Goal: Information Seeking & Learning: Learn about a topic

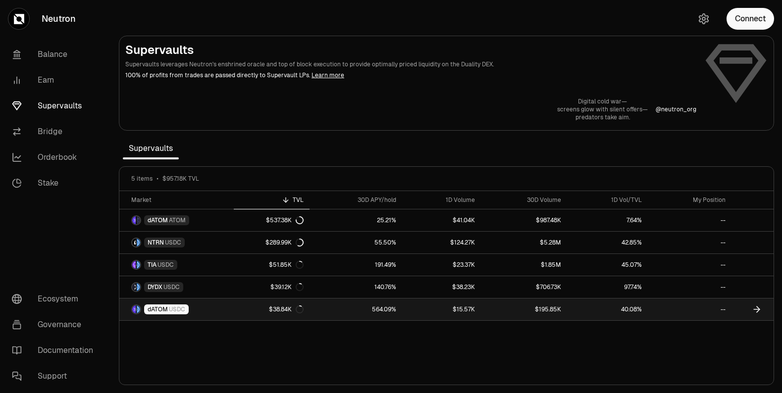
click at [216, 312] on link "dATOM USDC" at bounding box center [176, 310] width 114 height 22
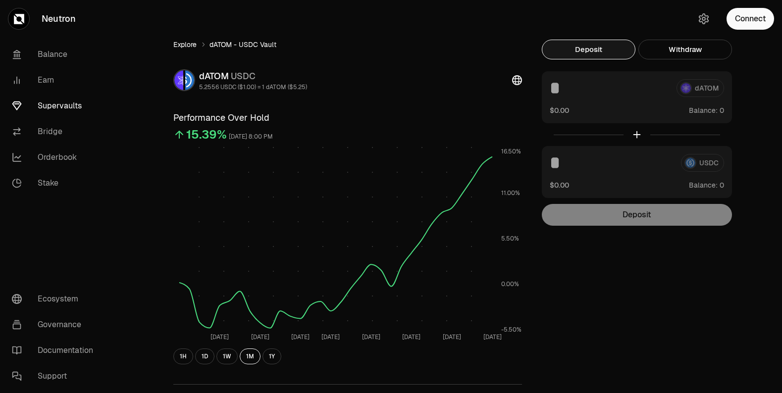
click at [182, 44] on link "Explore" at bounding box center [184, 45] width 23 height 10
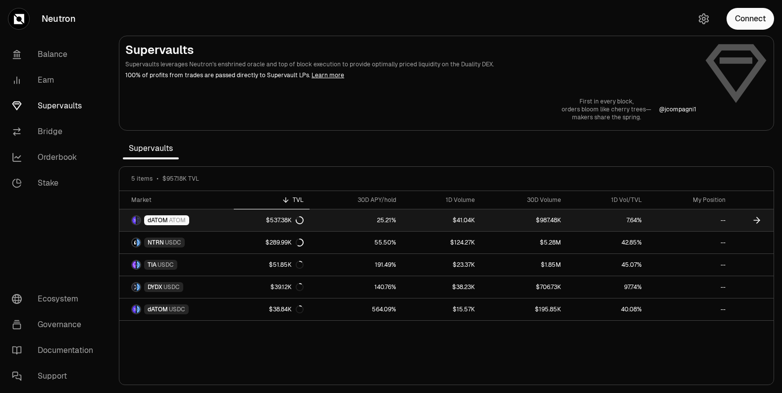
click at [215, 219] on link "dATOM ATOM" at bounding box center [176, 221] width 114 height 22
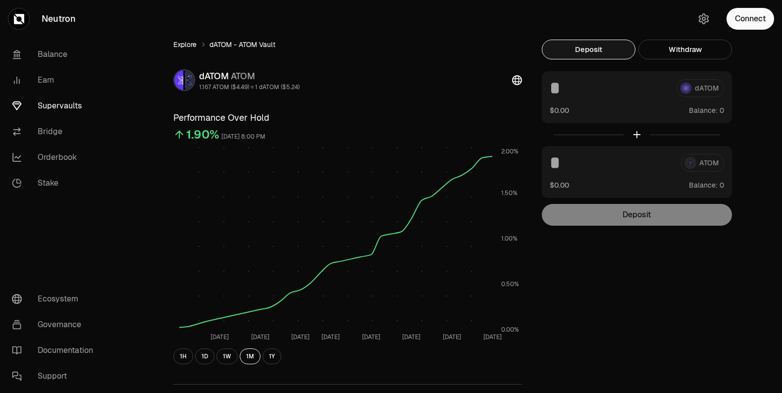
click at [187, 42] on link "Explore" at bounding box center [184, 45] width 23 height 10
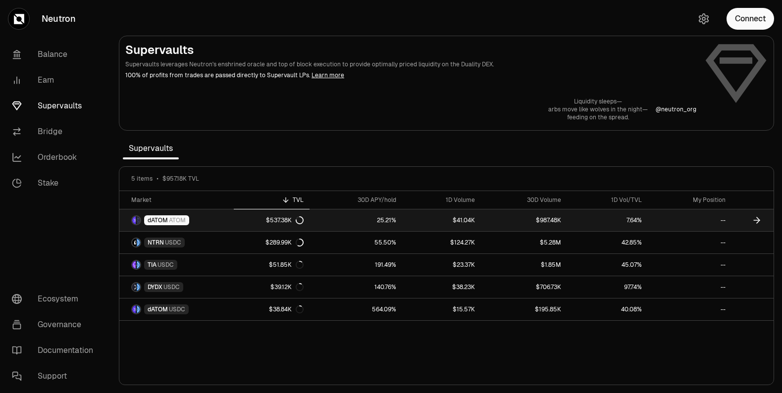
click at [221, 214] on link "dATOM ATOM" at bounding box center [176, 221] width 114 height 22
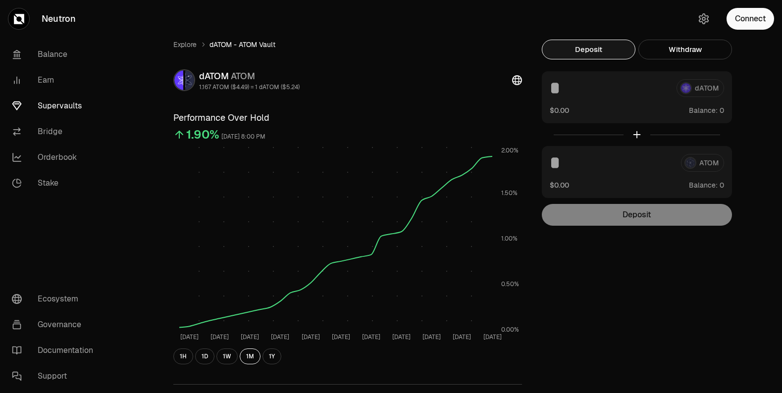
click at [637, 134] on div at bounding box center [637, 134] width 190 height 23
click at [181, 44] on link "Explore" at bounding box center [184, 45] width 23 height 10
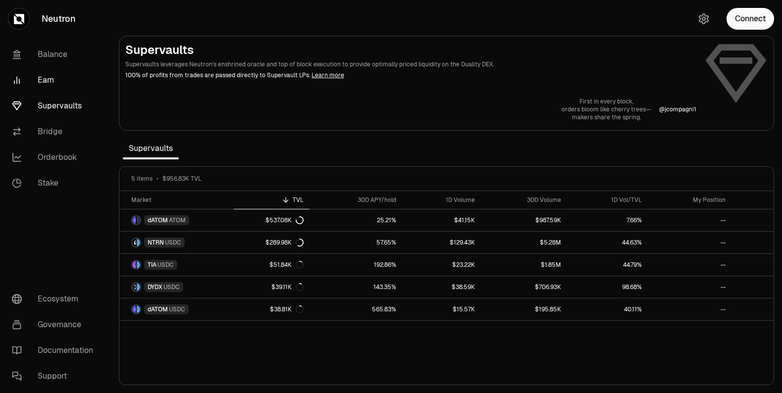
click at [49, 82] on link "Earn" at bounding box center [55, 80] width 103 height 26
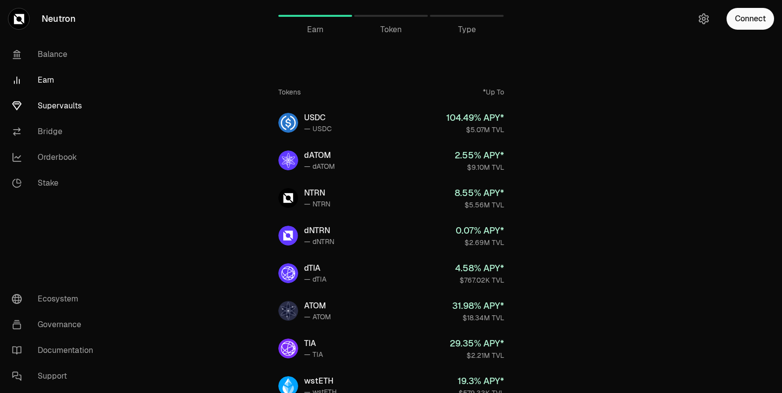
click at [64, 105] on link "Supervaults" at bounding box center [55, 106] width 103 height 26
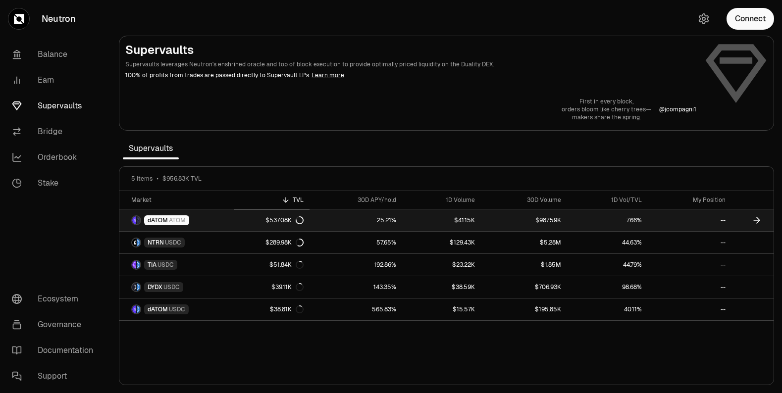
click at [209, 214] on link "dATOM ATOM" at bounding box center [176, 221] width 114 height 22
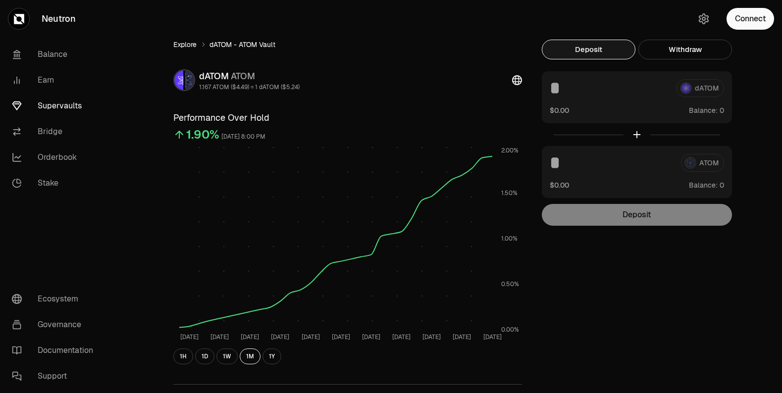
click at [184, 44] on link "Explore" at bounding box center [184, 45] width 23 height 10
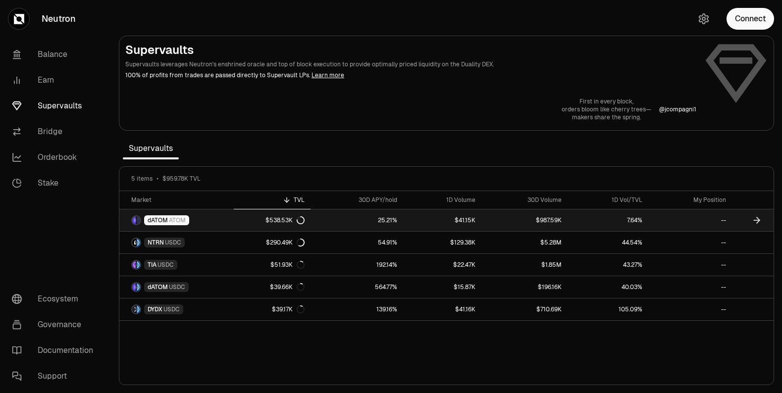
click at [205, 220] on link "dATOM ATOM" at bounding box center [176, 221] width 114 height 22
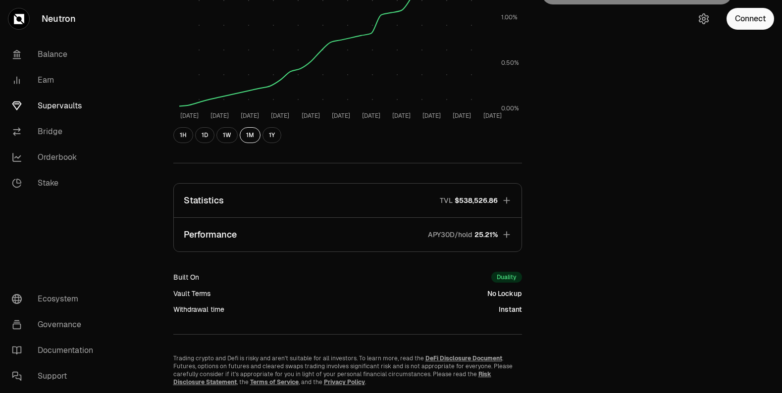
scroll to position [223, 0]
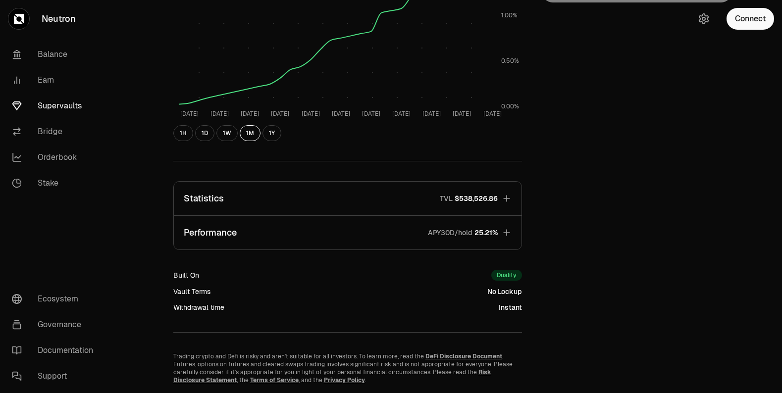
click at [506, 195] on icon "button" at bounding box center [507, 199] width 10 height 10
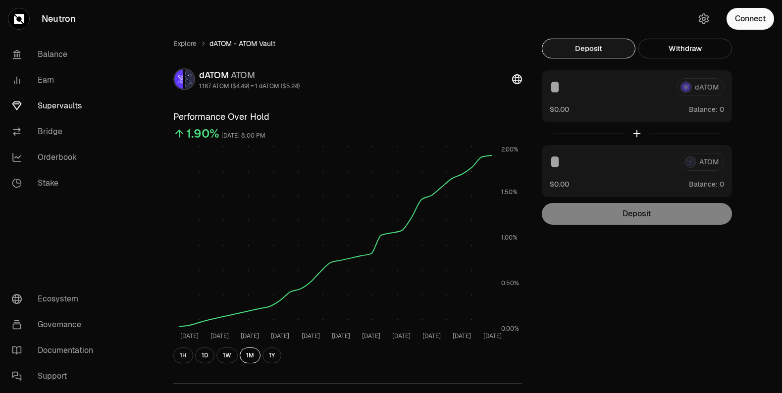
scroll to position [0, 0]
click at [189, 45] on link "Explore" at bounding box center [184, 45] width 23 height 10
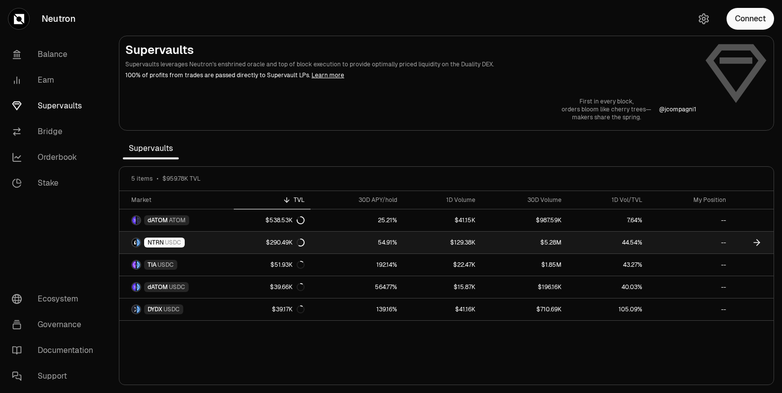
click at [166, 241] on span "USDC" at bounding box center [173, 243] width 16 height 8
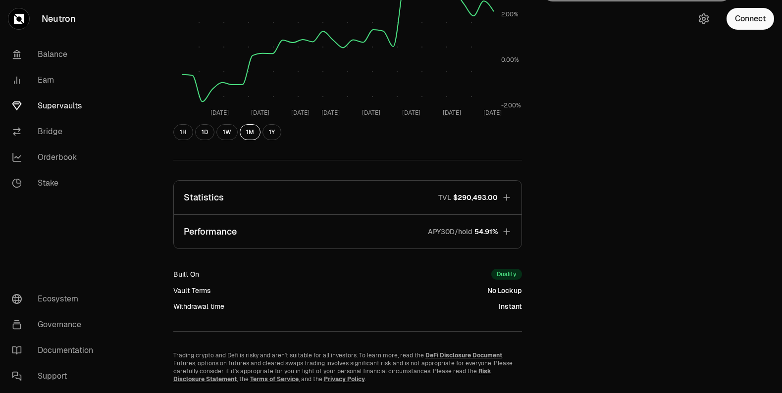
scroll to position [254, 0]
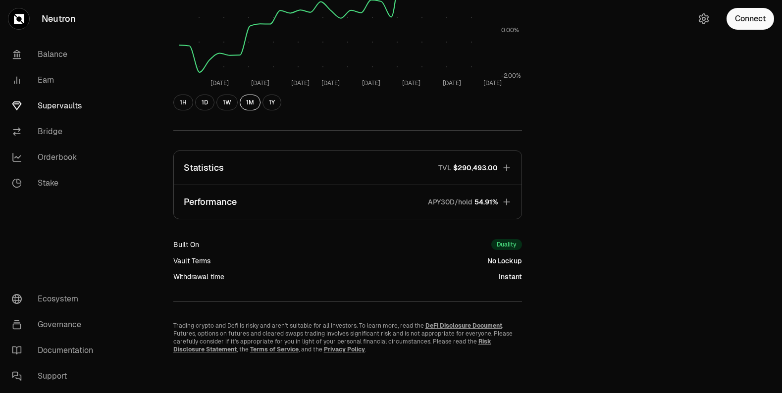
click at [507, 166] on icon "button" at bounding box center [507, 168] width 10 height 10
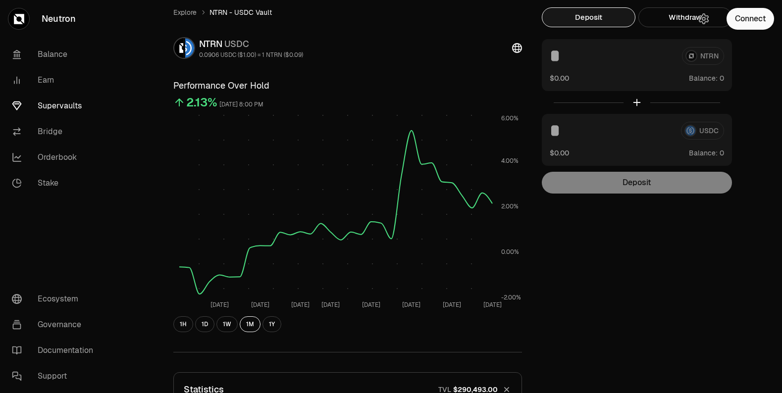
scroll to position [0, 0]
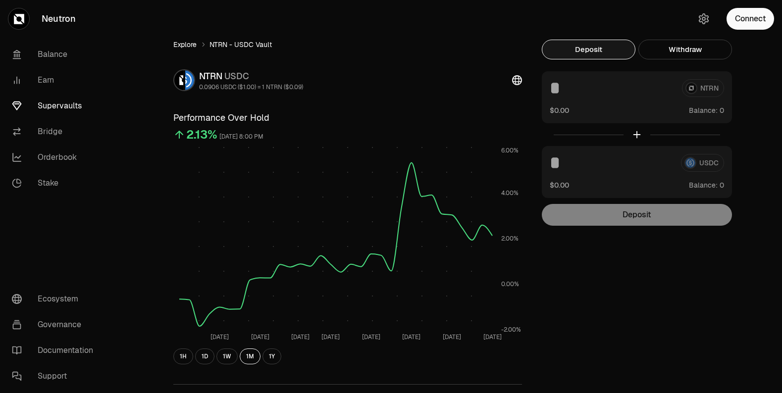
click at [189, 44] on link "Explore" at bounding box center [184, 45] width 23 height 10
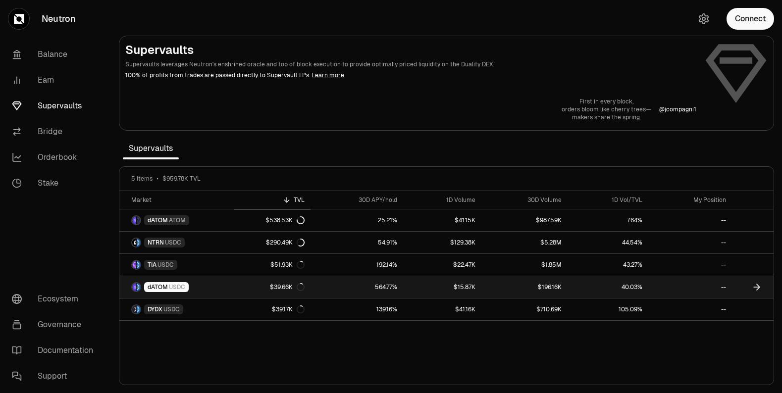
click at [213, 285] on link "dATOM USDC" at bounding box center [176, 287] width 114 height 22
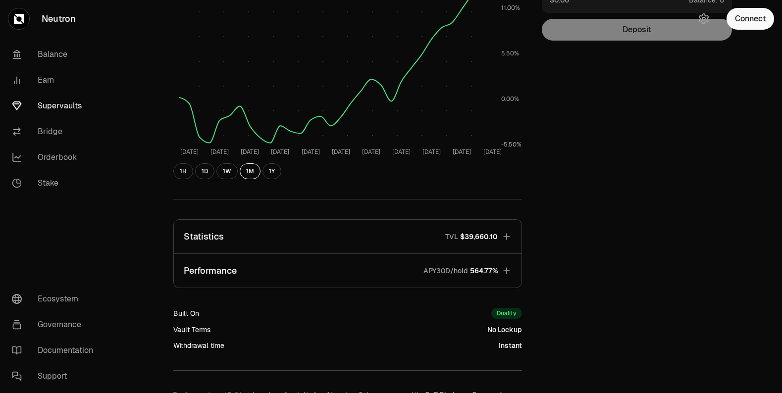
scroll to position [198, 0]
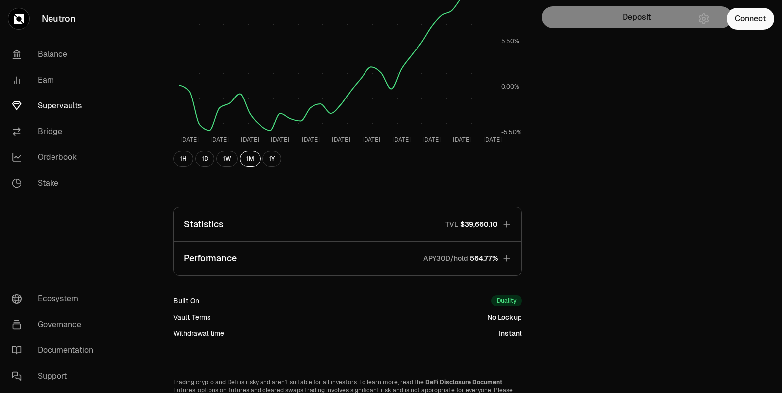
click at [508, 225] on icon "button" at bounding box center [507, 224] width 10 height 10
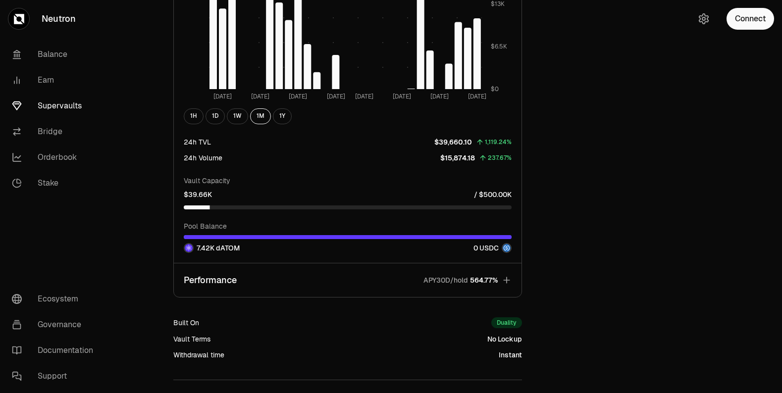
scroll to position [845, 0]
click at [509, 276] on icon "button" at bounding box center [507, 280] width 10 height 10
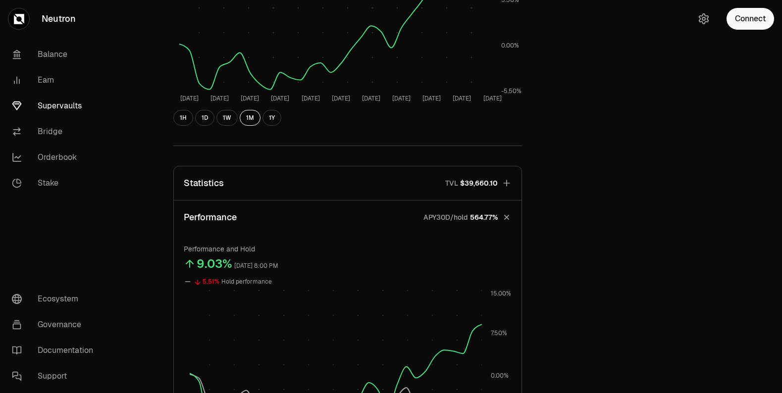
scroll to position [233, 0]
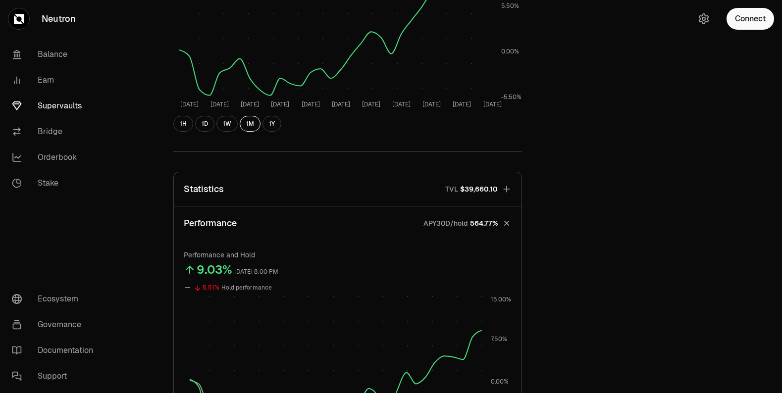
click at [506, 220] on icon "button" at bounding box center [506, 223] width 14 height 14
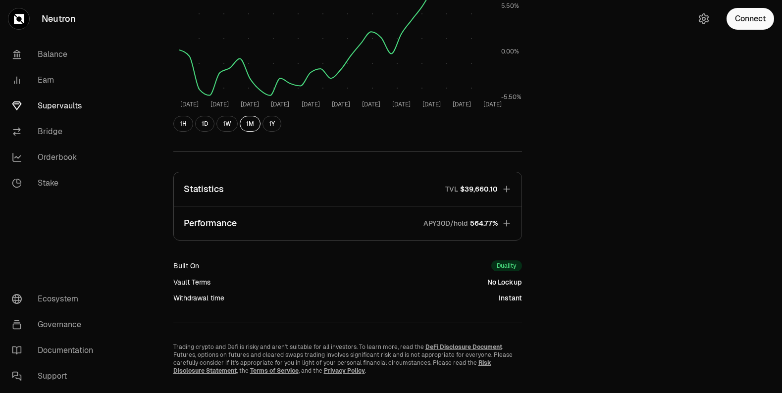
click at [507, 185] on icon "button" at bounding box center [507, 189] width 10 height 10
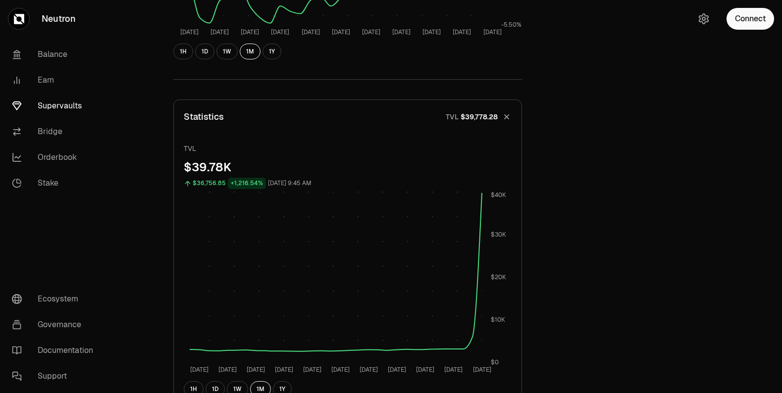
scroll to position [302, 0]
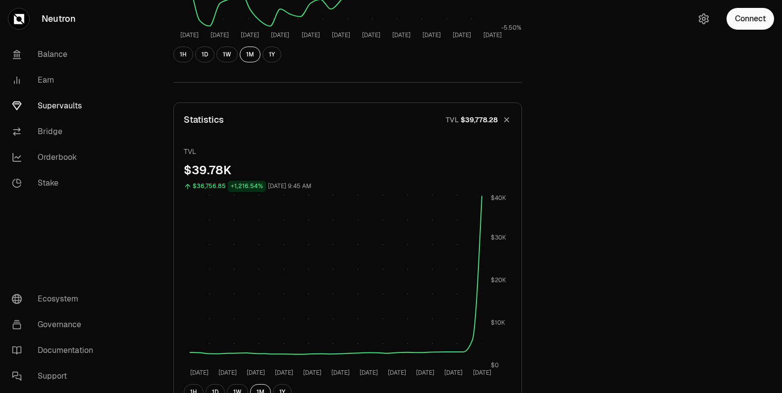
click at [508, 115] on icon "button" at bounding box center [506, 120] width 14 height 14
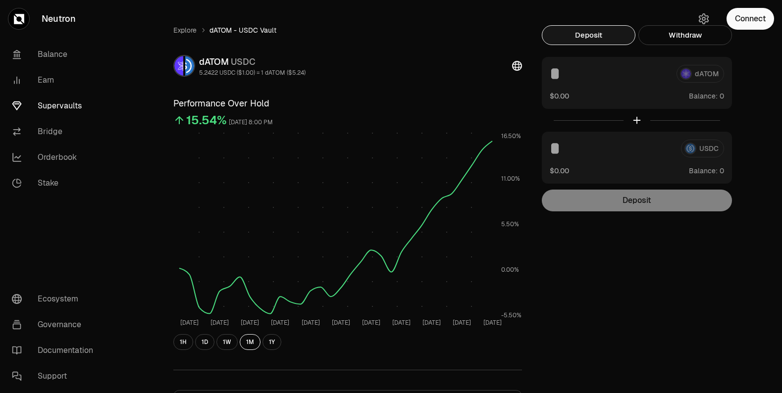
scroll to position [0, 0]
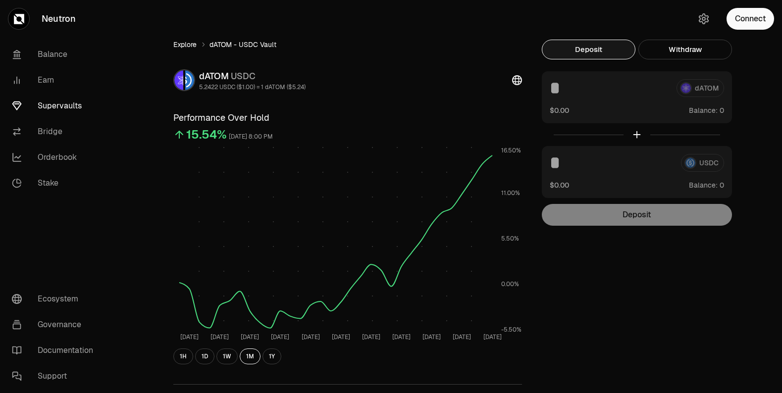
click at [188, 44] on link "Explore" at bounding box center [184, 45] width 23 height 10
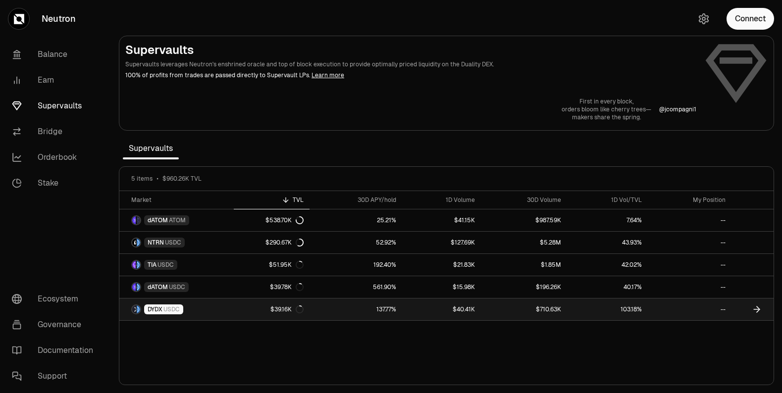
click at [241, 313] on link "$39.16K" at bounding box center [272, 310] width 76 height 22
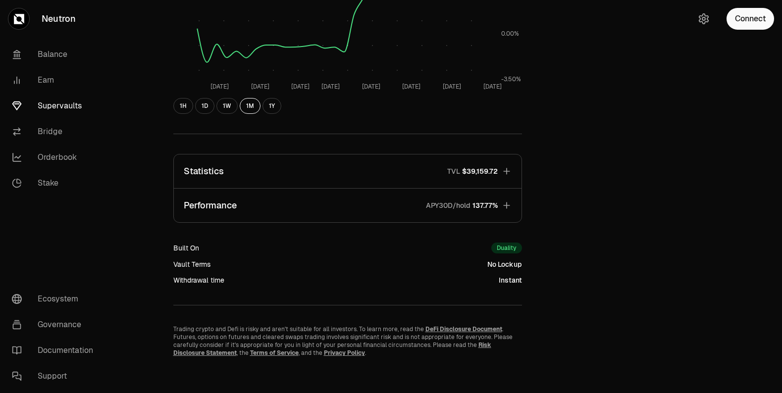
scroll to position [254, 0]
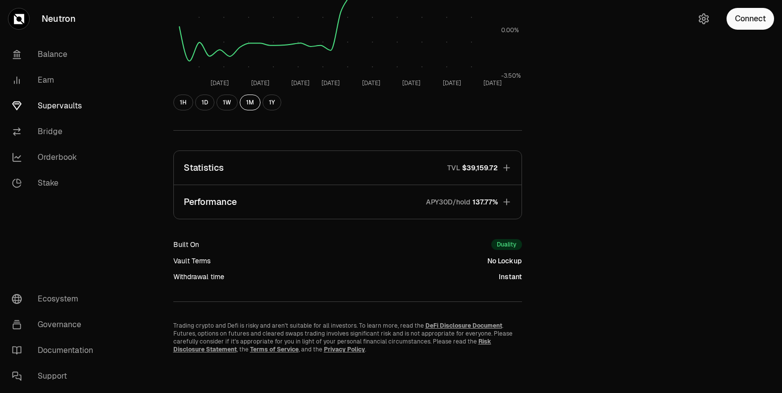
click at [508, 166] on icon "button" at bounding box center [507, 168] width 10 height 10
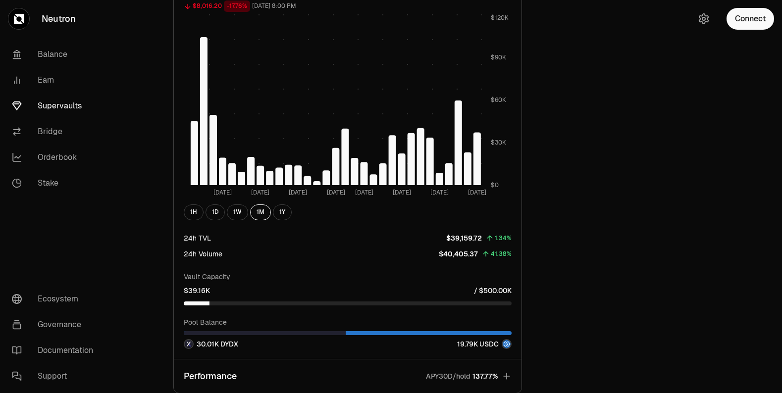
scroll to position [748, 0]
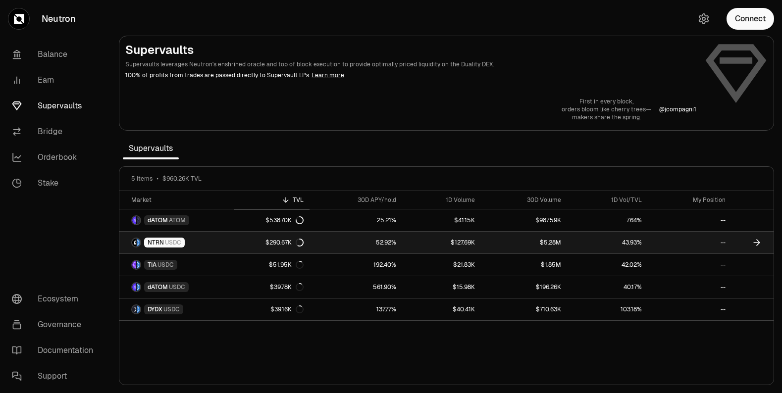
click at [151, 240] on span "NTRN" at bounding box center [156, 243] width 16 height 8
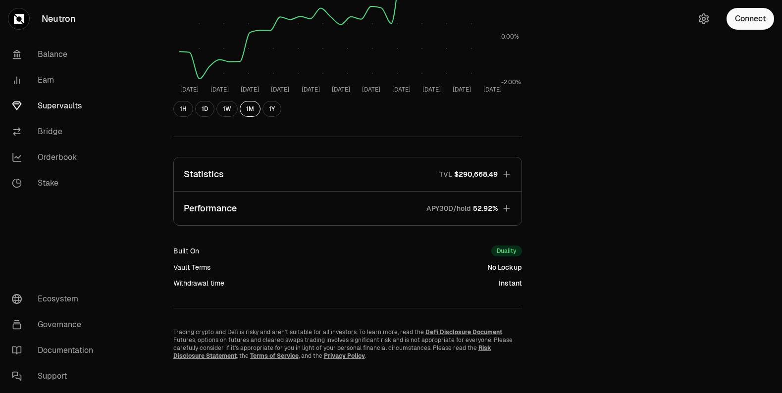
scroll to position [254, 0]
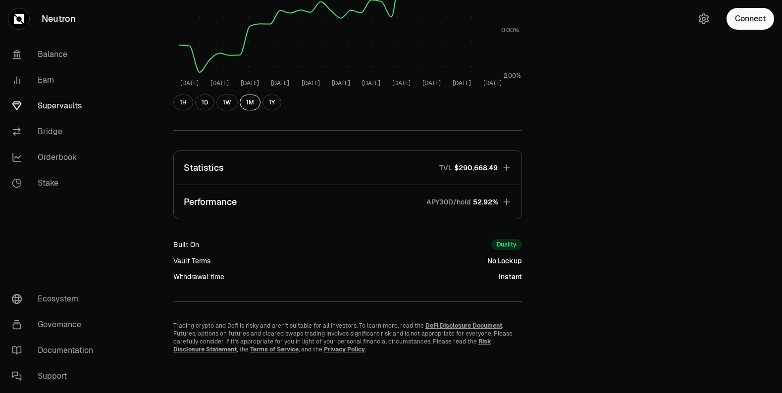
click at [505, 164] on icon "button" at bounding box center [507, 168] width 10 height 10
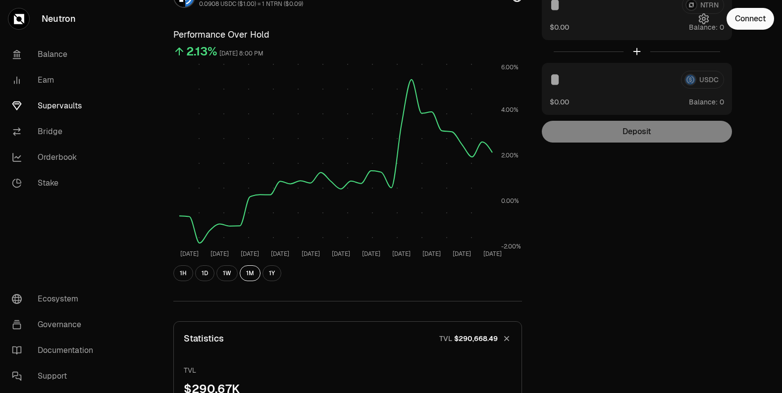
scroll to position [0, 0]
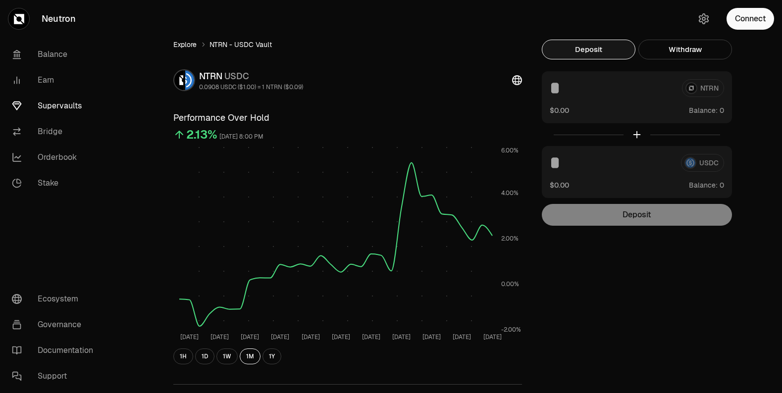
click at [180, 42] on link "Explore" at bounding box center [184, 45] width 23 height 10
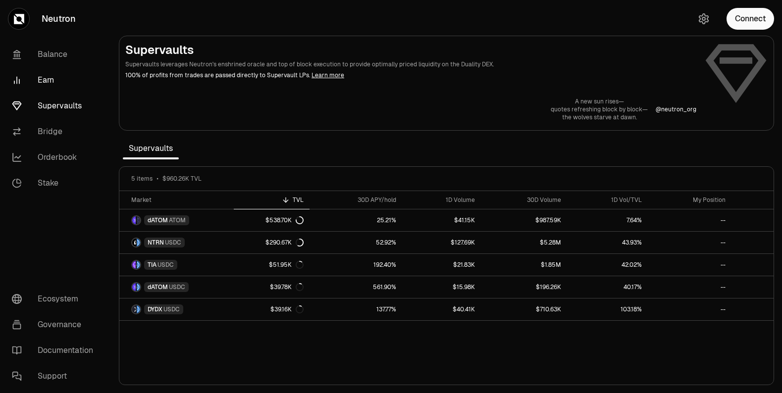
click at [46, 79] on link "Earn" at bounding box center [55, 80] width 103 height 26
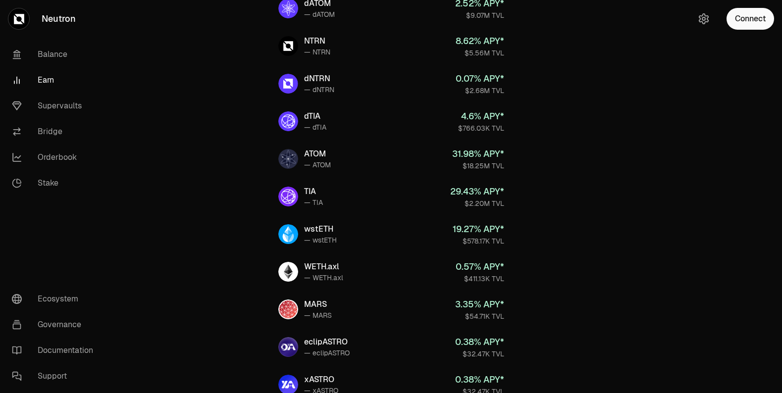
scroll to position [154, 0]
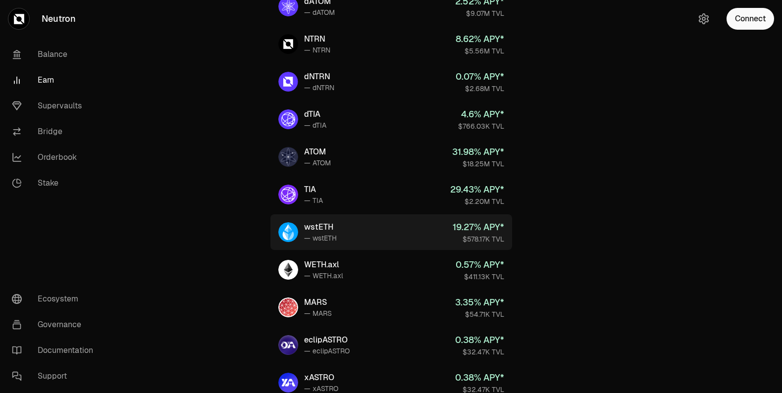
click at [321, 231] on div "wstETH" at bounding box center [320, 227] width 33 height 12
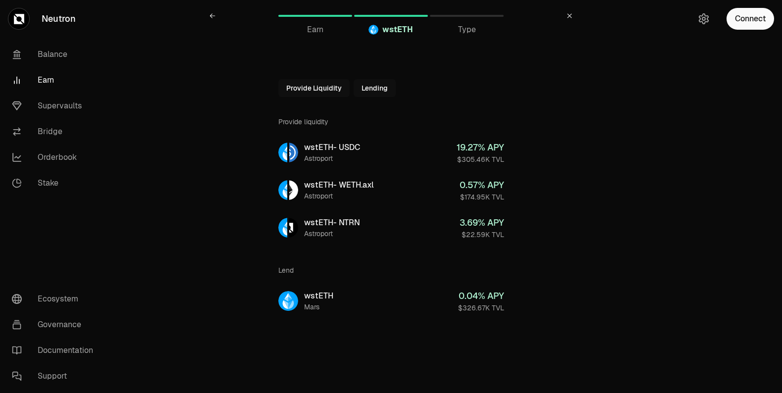
click at [47, 80] on link "Earn" at bounding box center [55, 80] width 103 height 26
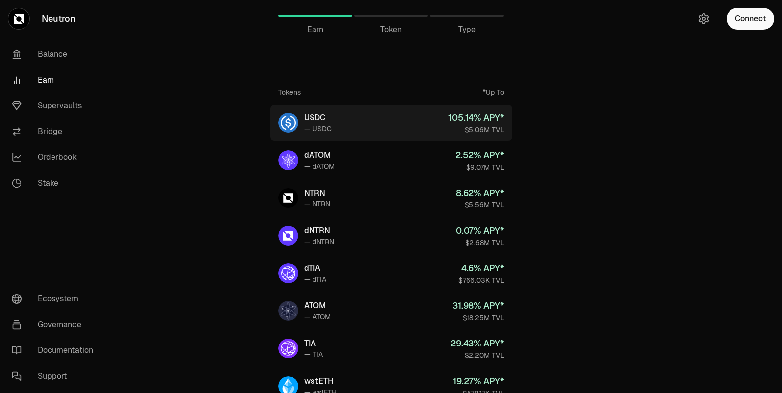
click at [315, 120] on div "USDC" at bounding box center [318, 118] width 28 height 12
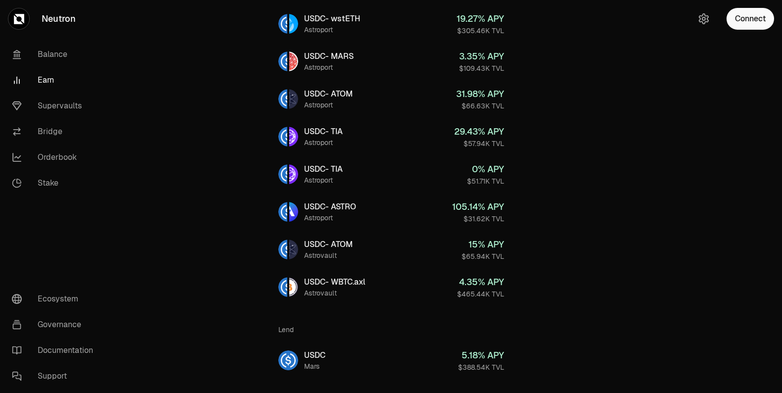
scroll to position [266, 0]
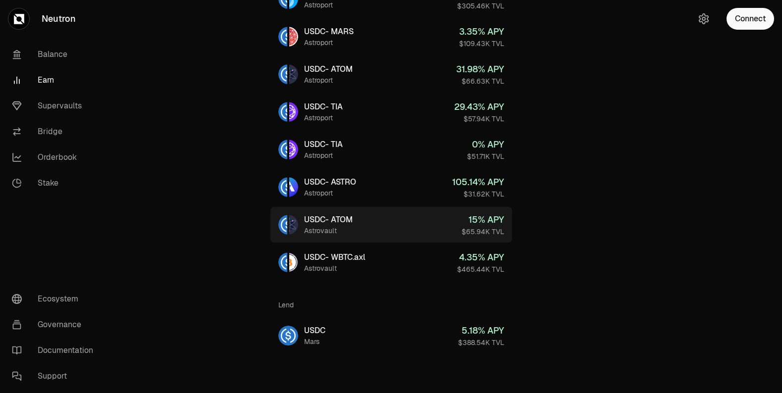
click at [323, 232] on div "Astrovault" at bounding box center [328, 231] width 49 height 10
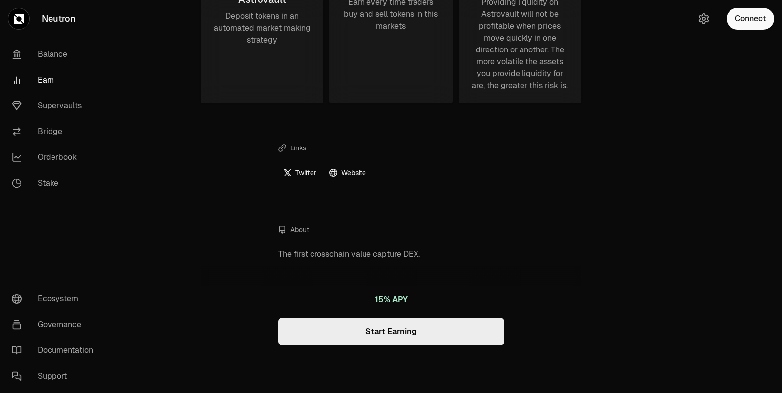
scroll to position [359, 0]
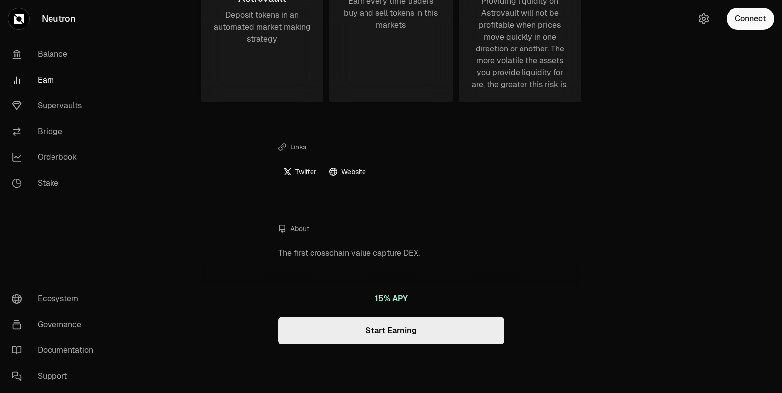
click at [341, 174] on link "Website" at bounding box center [347, 172] width 46 height 16
